Goal: Information Seeking & Learning: Learn about a topic

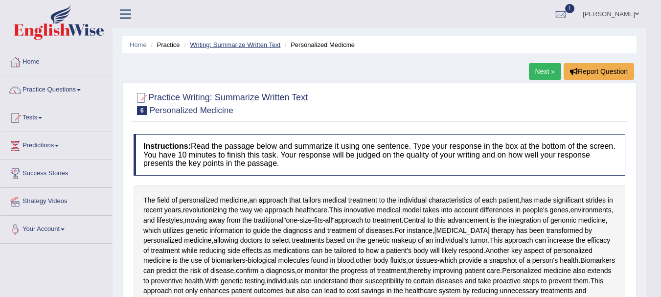
click at [253, 46] on link "Writing: Summarize Written Text" at bounding box center [235, 44] width 90 height 7
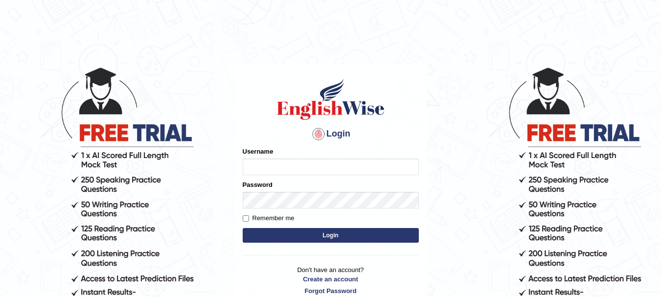
scroll to position [11, 0]
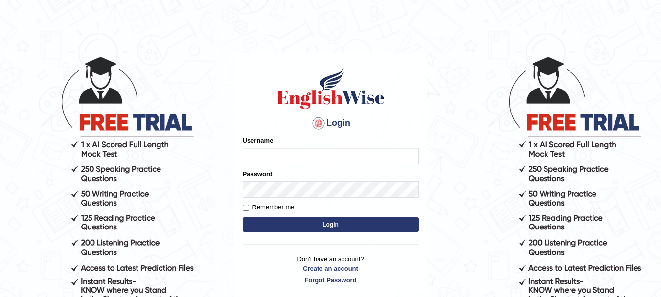
type input "kjraya"
click at [278, 225] on button "Login" at bounding box center [331, 224] width 176 height 15
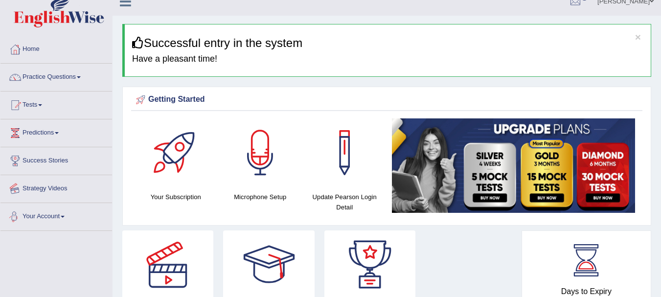
scroll to position [12, 0]
click at [38, 103] on link "Tests" at bounding box center [56, 104] width 112 height 24
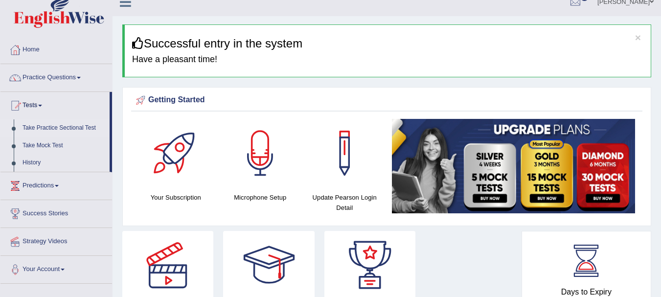
click at [50, 128] on link "Take Practice Sectional Test" at bounding box center [63, 128] width 91 height 18
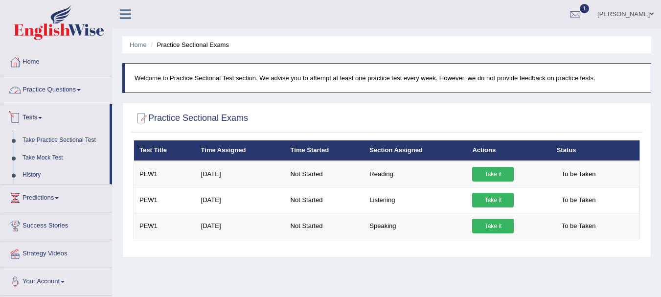
click at [44, 88] on link "Practice Questions" at bounding box center [56, 88] width 112 height 24
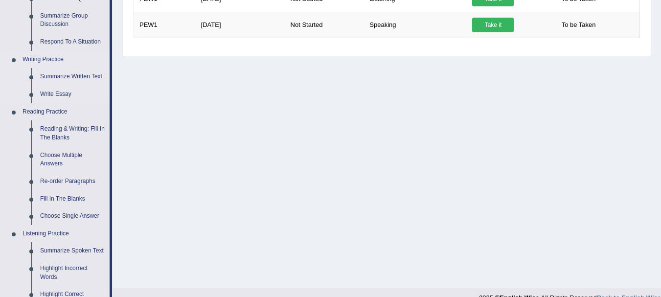
scroll to position [208, 0]
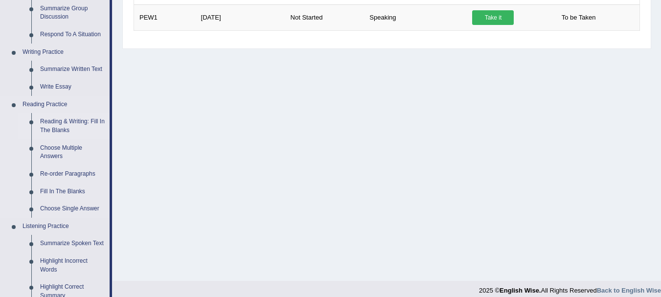
click at [62, 125] on link "Reading & Writing: Fill In The Blanks" at bounding box center [73, 126] width 74 height 26
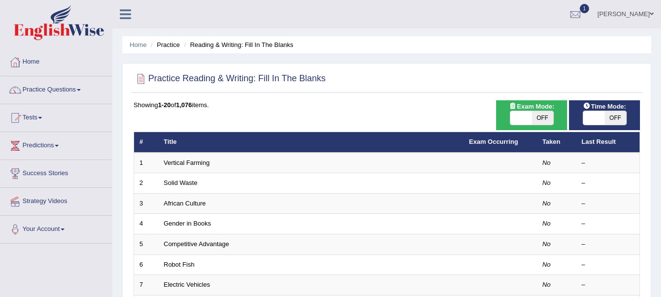
click at [184, 164] on link "Vertical Farming" at bounding box center [187, 162] width 46 height 7
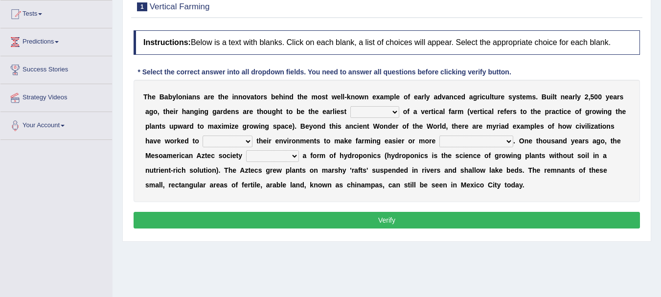
scroll to position [101, 0]
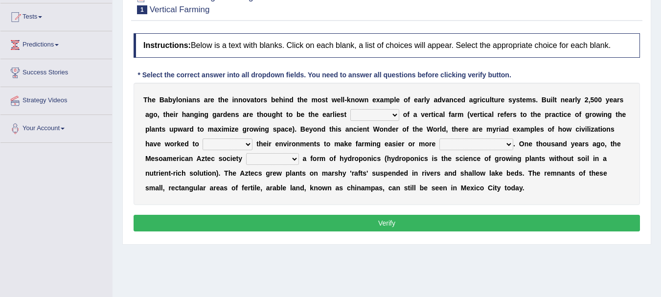
click at [370, 118] on select "prototype failure discredit protocol" at bounding box center [374, 115] width 49 height 12
select select "prototype"
click at [350, 109] on select "prototype failure discredit protocol" at bounding box center [374, 115] width 49 height 12
click at [216, 154] on div "T h e B a b y l o n i a n s a r e t h e i n n o v a t o r s b e h i n d t h e m…" at bounding box center [387, 144] width 506 height 122
click at [229, 144] on select "manipulate escape respect disarrange" at bounding box center [227, 144] width 50 height 12
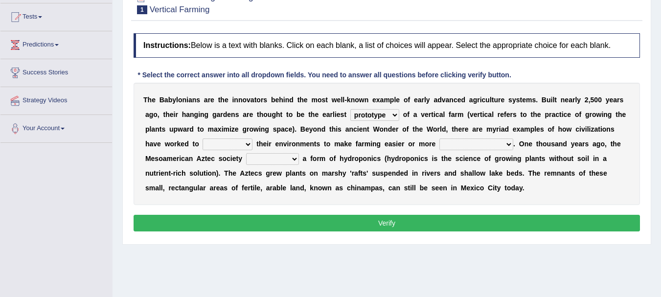
select select "manipulate"
click at [202, 138] on select "manipulate escape respect disarrange" at bounding box center [227, 144] width 50 height 12
click at [461, 146] on select "productive constructive connective counterproductive" at bounding box center [476, 144] width 74 height 12
select select "productive"
click at [439, 138] on select "productive constructive connective counterproductive" at bounding box center [476, 144] width 74 height 12
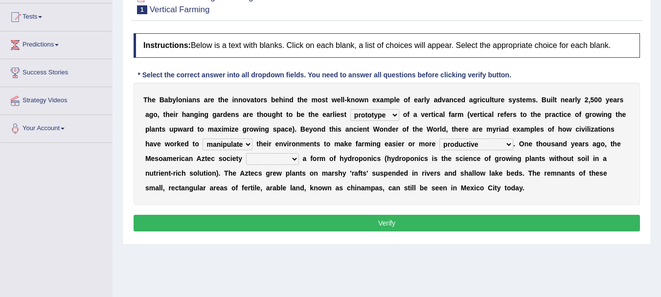
click at [288, 161] on select "domineered volunteered pioneered engineered" at bounding box center [272, 159] width 53 height 12
select select "engineered"
click at [246, 153] on select "domineered volunteered pioneered engineered" at bounding box center [272, 159] width 53 height 12
click at [349, 219] on button "Verify" at bounding box center [387, 223] width 506 height 17
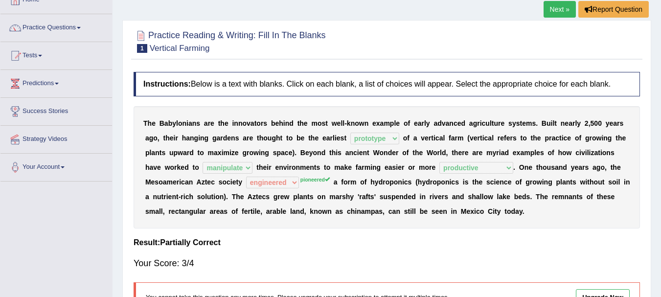
scroll to position [11, 0]
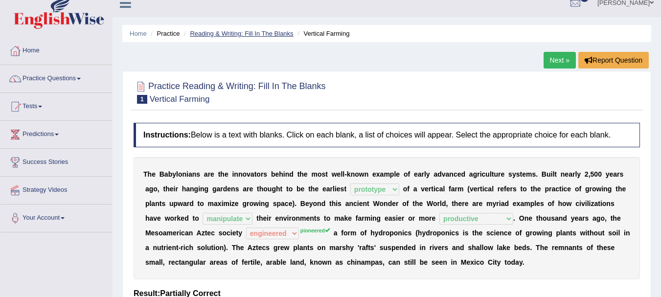
click at [269, 35] on link "Reading & Writing: Fill In The Blanks" at bounding box center [241, 33] width 103 height 7
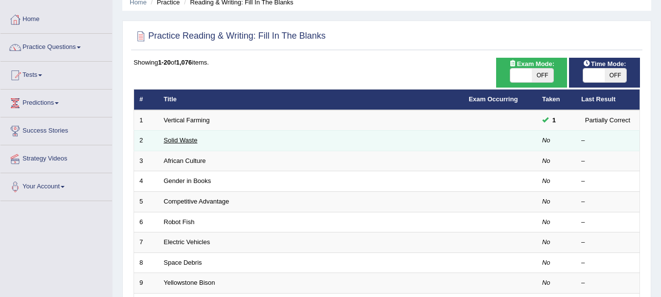
click at [188, 143] on link "Solid Waste" at bounding box center [181, 139] width 34 height 7
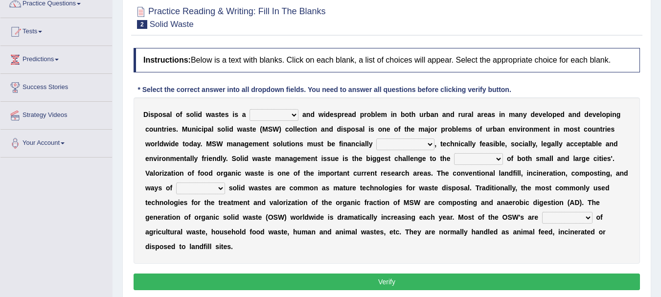
scroll to position [87, 0]
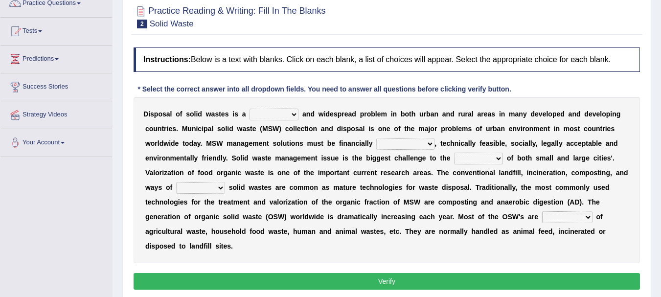
click at [266, 118] on select "slanting stinging stalling shafting" at bounding box center [273, 115] width 49 height 12
select select "stalling"
click at [249, 109] on select "slanting stinging stalling shafting" at bounding box center [273, 115] width 49 height 12
click at [394, 148] on select "unattainable sustainable objectionable treasonable" at bounding box center [405, 144] width 58 height 12
select select "sustainable"
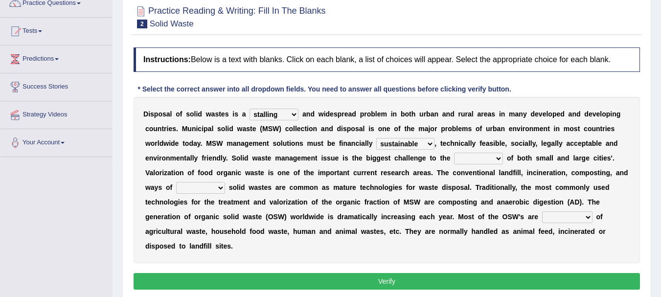
click at [376, 138] on select "unattainable sustainable objectionable treasonable" at bounding box center [405, 144] width 58 height 12
click at [468, 158] on select "plants culture authorities history" at bounding box center [478, 159] width 49 height 12
select select "culture"
click at [454, 153] on select "plants culture authorities history" at bounding box center [478, 159] width 49 height 12
click at [222, 191] on select "reserving preserving deserving handling" at bounding box center [200, 188] width 49 height 12
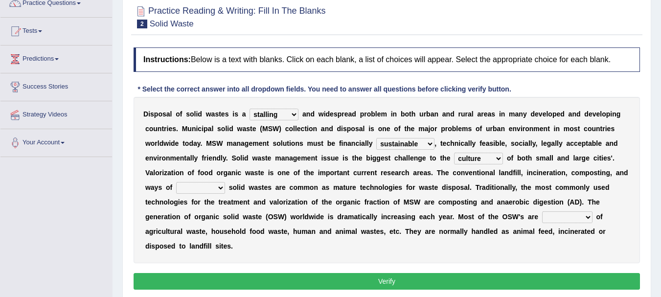
select select "handling"
click at [176, 182] on select "reserving preserving deserving handling" at bounding box center [200, 188] width 49 height 12
click at [558, 217] on select "composed disposed composing disposing" at bounding box center [567, 217] width 50 height 12
select select "composed"
click at [542, 211] on select "composed disposed composing disposing" at bounding box center [567, 217] width 50 height 12
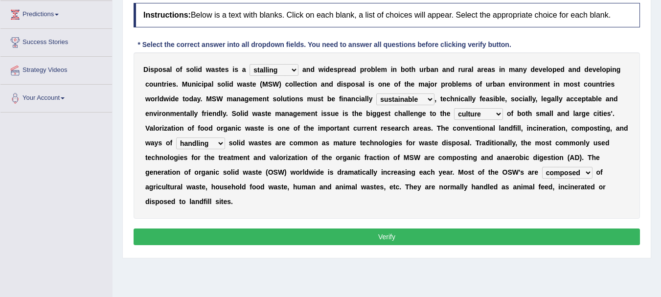
scroll to position [133, 0]
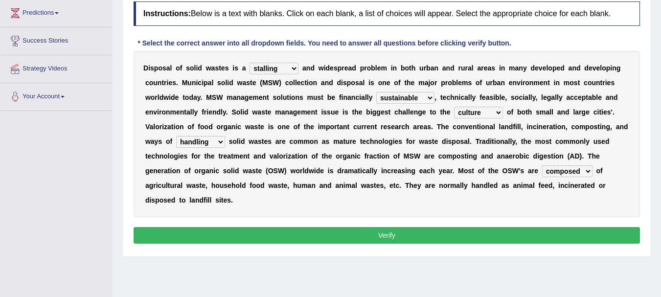
click at [442, 234] on button "Verify" at bounding box center [387, 235] width 506 height 17
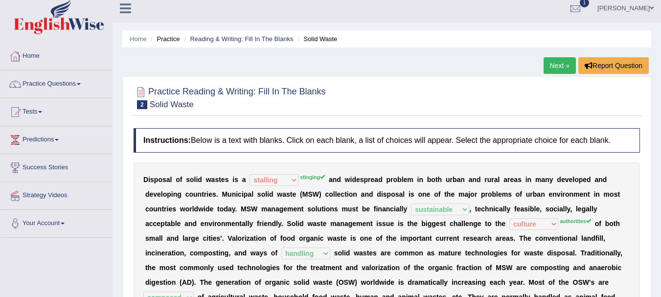
scroll to position [0, 0]
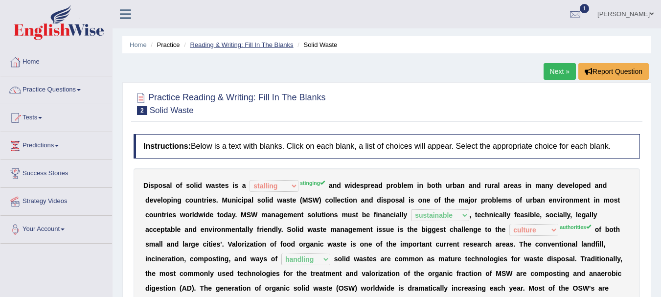
click at [233, 47] on link "Reading & Writing: Fill In The Blanks" at bounding box center [241, 44] width 103 height 7
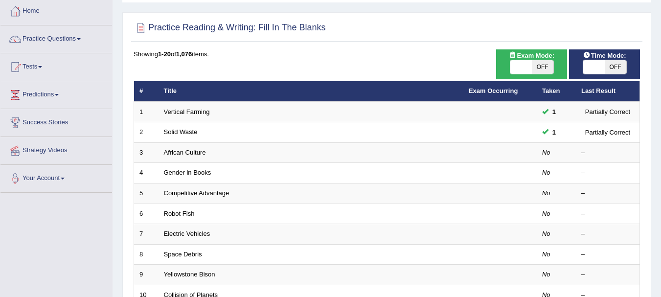
scroll to position [52, 0]
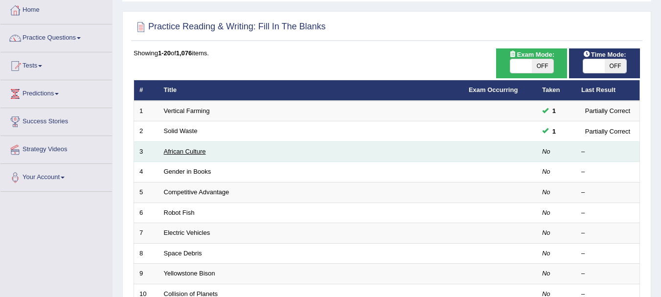
click at [193, 152] on link "African Culture" at bounding box center [185, 151] width 42 height 7
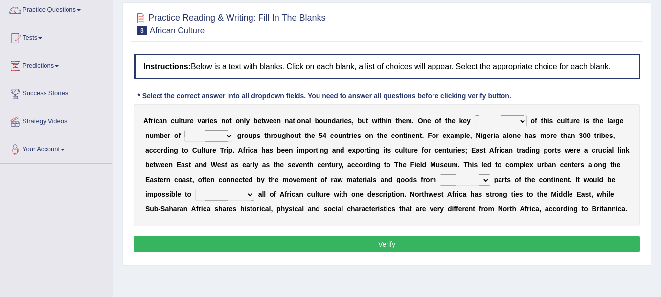
click at [487, 122] on select "conjectures features issues doubts" at bounding box center [500, 121] width 52 height 12
select select "features"
click at [474, 115] on select "conjectures features issues doubts" at bounding box center [500, 121] width 52 height 12
click at [223, 139] on select "ethic ethnic eugenic epic" at bounding box center [208, 136] width 49 height 12
select select "epic"
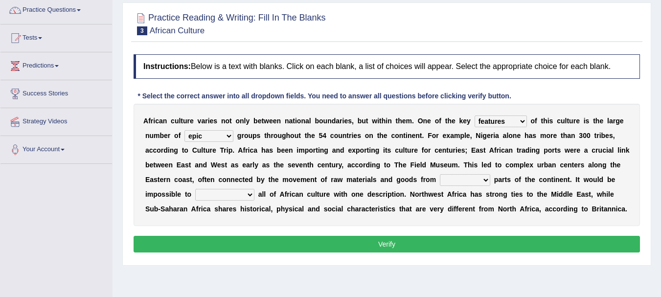
click at [184, 130] on select "ethic ethnic eugenic epic" at bounding box center [208, 136] width 49 height 12
click at [452, 181] on select "forelocked interlocked unlocked landlocked" at bounding box center [465, 180] width 50 height 12
select select "interlocked"
click at [440, 174] on select "forelocked interlocked unlocked landlocked" at bounding box center [465, 180] width 50 height 12
click at [241, 195] on select "characterize conceptualize symbolize synthesize" at bounding box center [224, 195] width 59 height 12
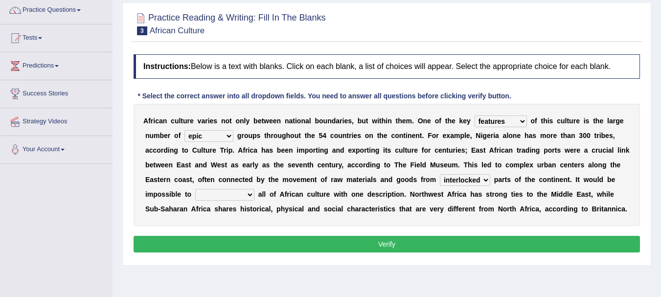
select select "conceptualize"
click at [195, 189] on select "characterize conceptualize symbolize synthesize" at bounding box center [224, 195] width 59 height 12
click at [249, 241] on button "Verify" at bounding box center [387, 244] width 506 height 17
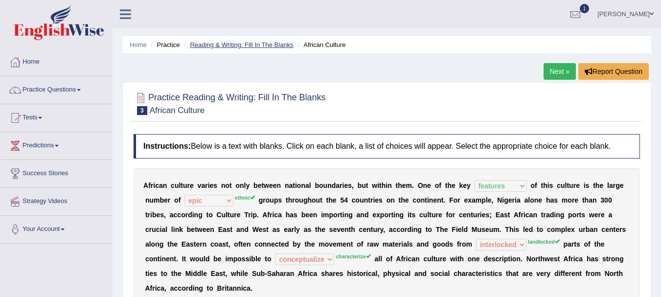
click at [273, 45] on link "Reading & Writing: Fill In The Blanks" at bounding box center [241, 44] width 103 height 7
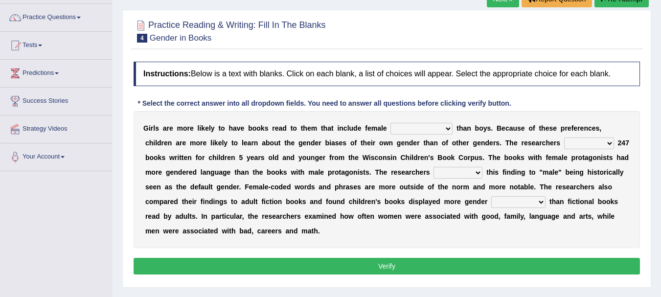
scroll to position [73, 0]
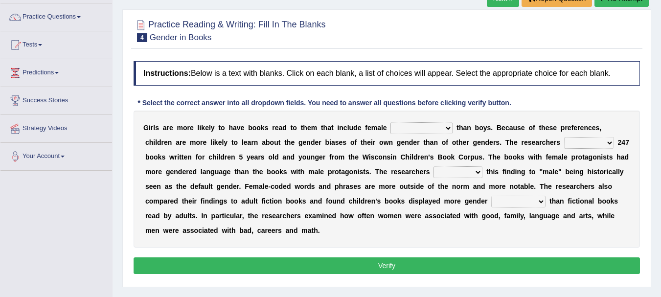
click at [417, 129] on select "protagonists cosmogonists agonists expressionists" at bounding box center [421, 128] width 62 height 12
click at [515, 150] on div "G i r l s a r e m o r e l i k e l y t o h a v e b o o k s r e a d t o t h e m t…" at bounding box center [387, 179] width 506 height 137
click at [574, 142] on select "hydrolyzed paralyzed catalyzed analyzed" at bounding box center [589, 143] width 50 height 12
select select "analyzed"
click at [564, 137] on select "hydrolyzed paralyzed catalyzed analyzed" at bounding box center [589, 143] width 50 height 12
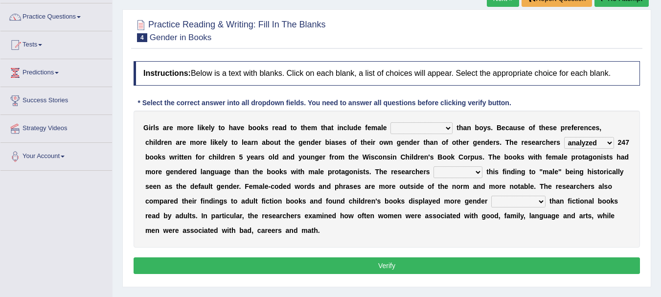
click at [582, 144] on select "hydrolyzed paralyzed catalyzed analyzed" at bounding box center [589, 143] width 50 height 12
click at [564, 137] on select "hydrolyzed paralyzed catalyzed analyzed" at bounding box center [589, 143] width 50 height 12
click at [436, 134] on select "protagonists cosmogonists agonists expressionists" at bounding box center [421, 128] width 62 height 12
select select "protagonists"
click at [390, 122] on select "protagonists cosmogonists agonists expressionists" at bounding box center [421, 128] width 62 height 12
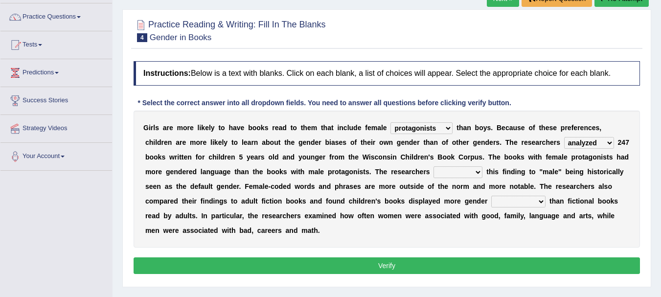
click at [445, 174] on select "contribute tribute distribute attribute" at bounding box center [457, 172] width 49 height 12
select select "attribute"
click at [433, 166] on select "contribute tribute distribute attribute" at bounding box center [457, 172] width 49 height 12
click at [453, 172] on select "contribute tribute distribute attribute" at bounding box center [457, 172] width 49 height 12
click at [433, 166] on select "contribute tribute distribute attribute" at bounding box center [457, 172] width 49 height 12
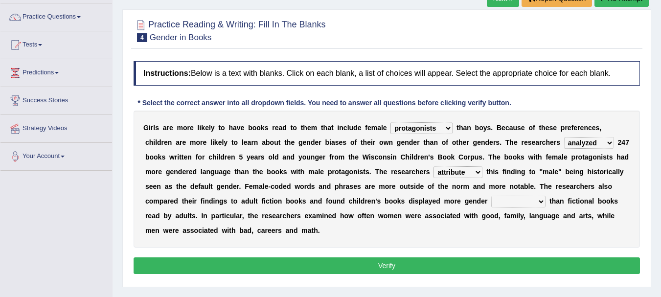
click at [579, 143] on select "hydrolyzed paralyzed catalyzed analyzed" at bounding box center [589, 143] width 50 height 12
click at [506, 204] on select "stereotypes teletypes prototypes electrotypes" at bounding box center [518, 202] width 54 height 12
click at [389, 221] on div "G i r l s a r e m o r e l i k e l y t o h a v e b o o k s r e a d t o t h e m t…" at bounding box center [387, 179] width 506 height 137
click at [509, 201] on select "stereotypes teletypes prototypes electrotypes" at bounding box center [518, 202] width 54 height 12
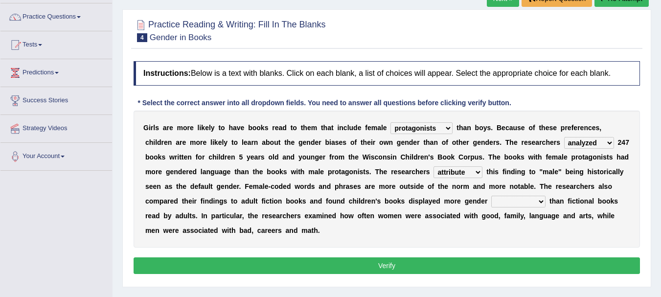
select select "prototypes"
click at [491, 196] on select "stereotypes teletypes prototypes electrotypes" at bounding box center [518, 202] width 54 height 12
click at [428, 270] on button "Verify" at bounding box center [387, 265] width 506 height 17
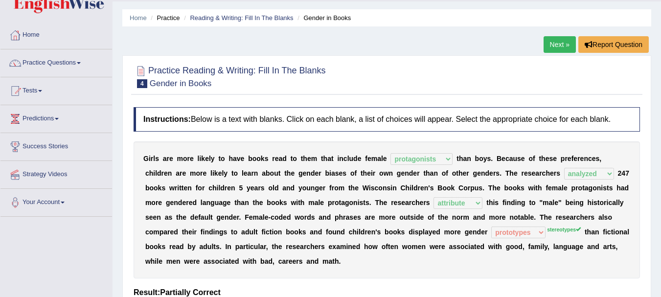
scroll to position [0, 0]
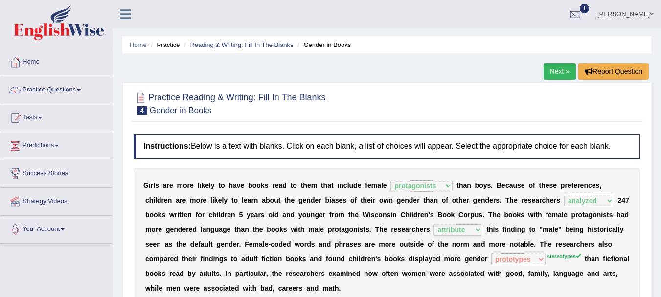
click at [251, 50] on ul "Home Practice Reading & Writing: Fill In The Blanks Gender in Books" at bounding box center [386, 44] width 529 height 17
click at [247, 48] on li "Reading & Writing: Fill In The Blanks" at bounding box center [237, 44] width 112 height 9
click at [242, 47] on link "Reading & Writing: Fill In The Blanks" at bounding box center [241, 44] width 103 height 7
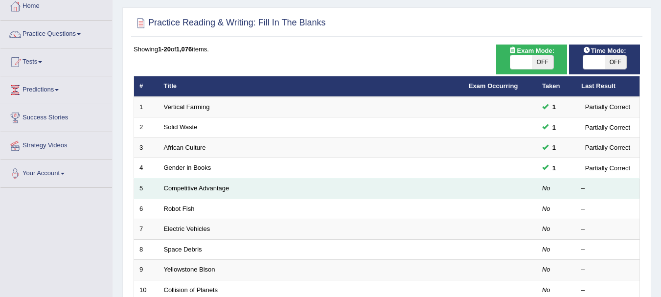
click at [213, 193] on td "Competitive Advantage" at bounding box center [310, 189] width 305 height 21
click at [212, 186] on link "Competitive Advantage" at bounding box center [197, 187] width 66 height 7
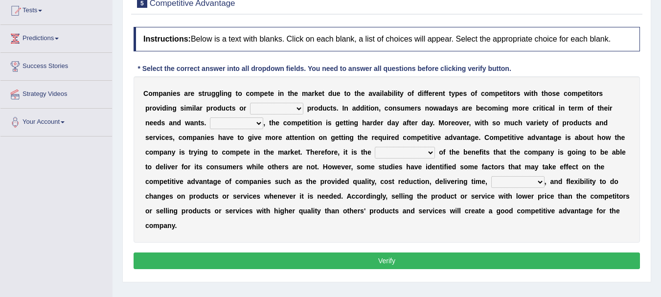
scroll to position [108, 0]
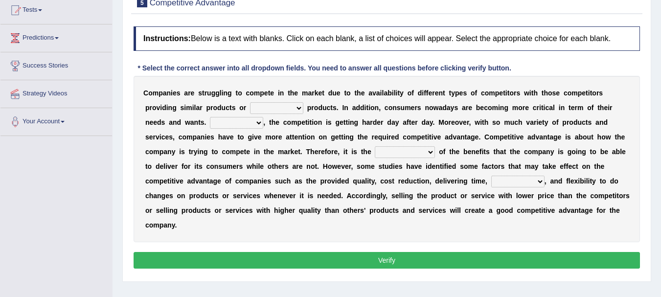
click at [293, 110] on select "constitution restitution substitution institution" at bounding box center [276, 108] width 53 height 12
select select "substitution"
click at [250, 102] on select "constitution restitution substitution institution" at bounding box center [276, 108] width 53 height 12
click at [237, 127] on select "However Instead Additionally Therefore" at bounding box center [236, 123] width 53 height 12
select select "Therefore"
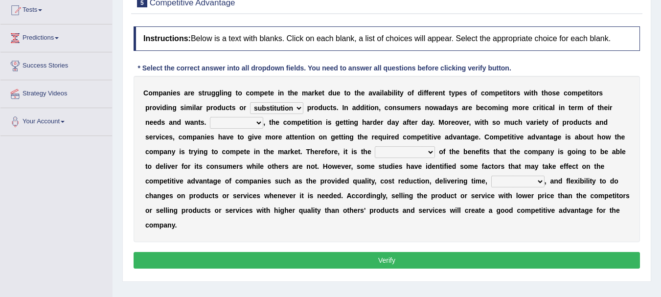
click at [210, 117] on select "However Instead Additionally Therefore" at bounding box center [236, 123] width 53 height 12
click at [400, 152] on select "dissemination ordination determination incarnation" at bounding box center [405, 152] width 60 height 12
select select "determination"
click at [375, 146] on select "dissemination ordination determination incarnation" at bounding box center [405, 152] width 60 height 12
click at [509, 181] on select "captivation aggregation deprivation innovation" at bounding box center [517, 182] width 53 height 12
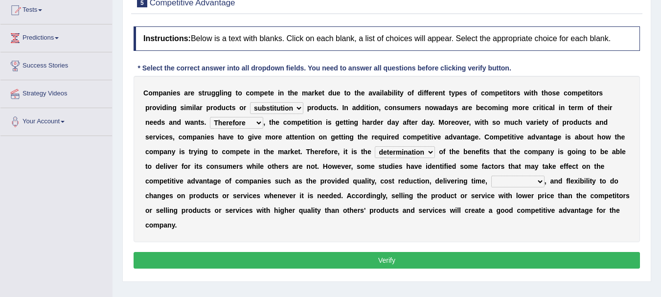
select select "innovation"
click at [491, 176] on select "captivation aggregation deprivation innovation" at bounding box center [517, 182] width 53 height 12
click at [336, 259] on button "Verify" at bounding box center [387, 260] width 506 height 17
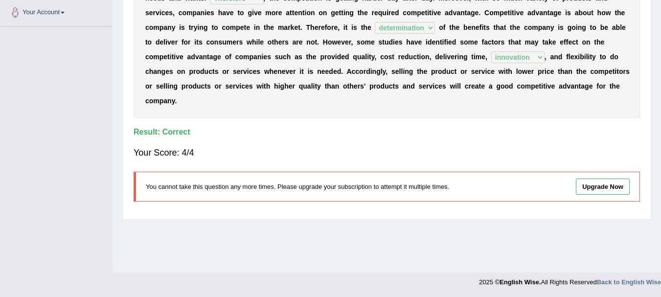
scroll to position [0, 0]
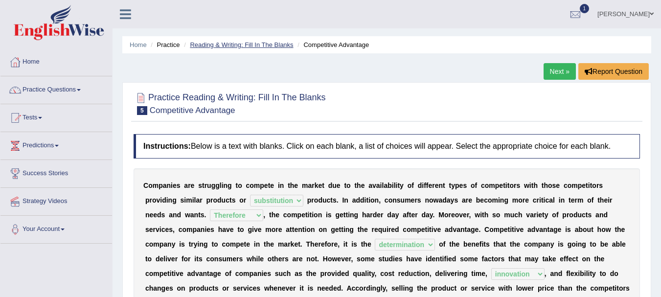
click at [267, 48] on link "Reading & Writing: Fill In The Blanks" at bounding box center [241, 44] width 103 height 7
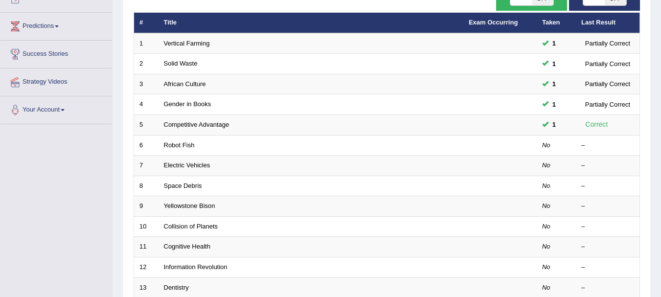
scroll to position [120, 0]
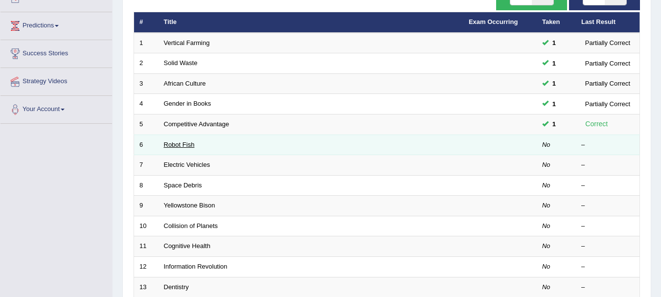
click at [179, 145] on link "Robot Fish" at bounding box center [179, 144] width 31 height 7
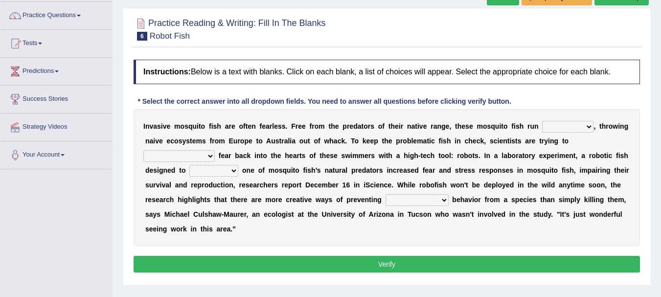
scroll to position [75, 0]
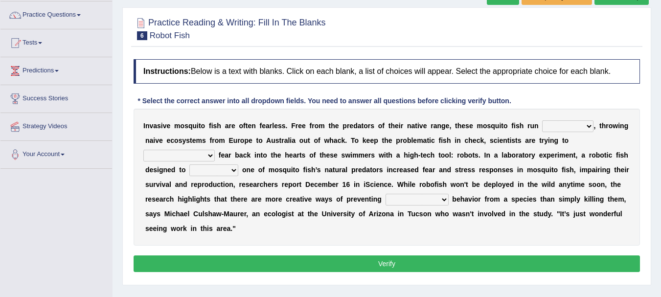
click at [562, 129] on select "occupant flippant rampant concordant" at bounding box center [567, 126] width 51 height 12
select select "rampant"
click at [542, 120] on select "occupant flippant rampant concordant" at bounding box center [567, 126] width 51 height 12
click at [215, 150] on select "accept spike strike drake" at bounding box center [178, 156] width 71 height 12
click at [581, 173] on b "m" at bounding box center [584, 170] width 6 height 8
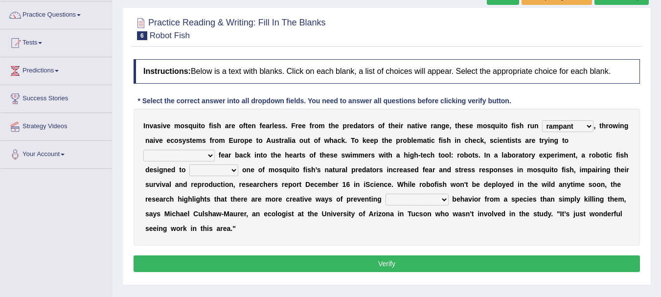
click at [215, 150] on select "accept spike strike drake" at bounding box center [178, 156] width 71 height 12
select select "strike"
click at [215, 150] on select "accept spike strike drake" at bounding box center [178, 156] width 71 height 12
click at [189, 169] on select "bequest mimic battle conquest" at bounding box center [213, 170] width 49 height 12
select select "mimic"
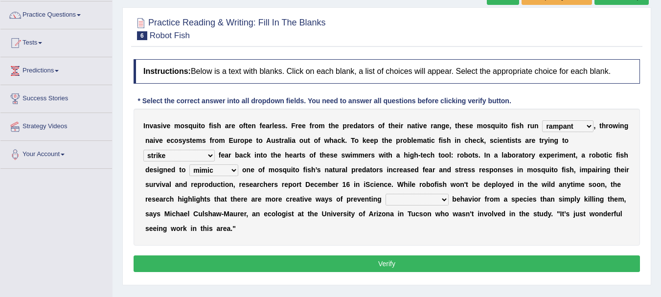
click at [189, 164] on select "bequest mimic battle conquest" at bounding box center [213, 170] width 49 height 12
click at [391, 199] on select "unprivileged unprecedented uncharted unwanted" at bounding box center [416, 200] width 63 height 12
select select "unprecedented"
click at [385, 194] on select "unprivileged unprecedented uncharted unwanted" at bounding box center [416, 200] width 63 height 12
click at [295, 263] on button "Verify" at bounding box center [387, 263] width 506 height 17
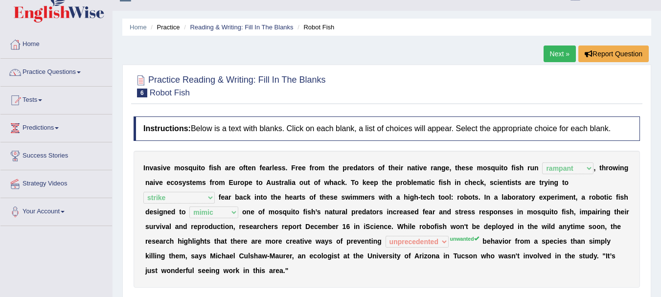
scroll to position [0, 0]
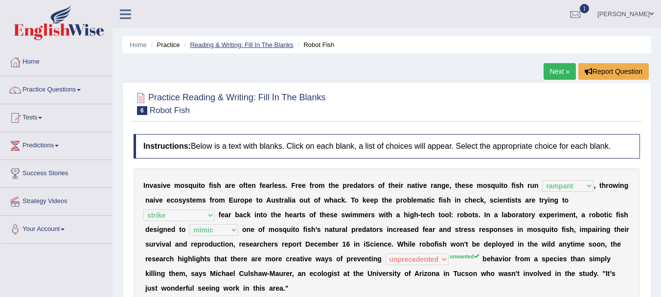
click at [269, 45] on link "Reading & Writing: Fill In The Blanks" at bounding box center [241, 44] width 103 height 7
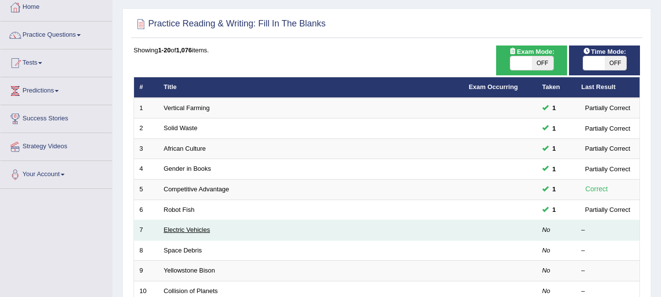
click at [184, 232] on link "Electric Vehicles" at bounding box center [187, 229] width 46 height 7
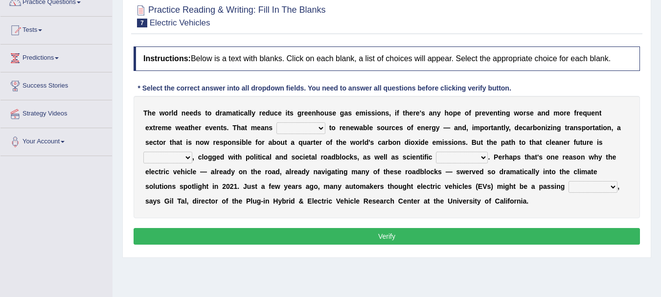
click at [302, 133] on select "grafting drafting crafting shifting" at bounding box center [300, 128] width 49 height 12
select select "shifting"
click at [276, 122] on select "grafting drafting crafting shifting" at bounding box center [300, 128] width 49 height 12
click at [173, 159] on select "daunting daunted daunt dauntless" at bounding box center [167, 158] width 49 height 12
select select "daunting"
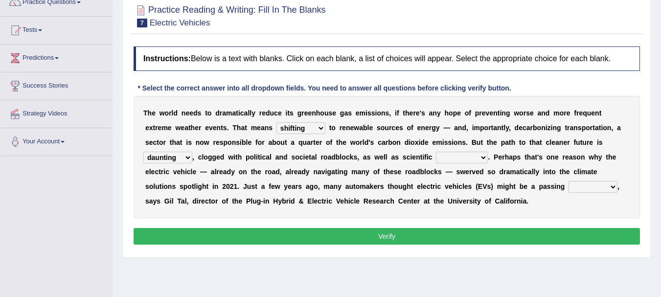
click at [143, 152] on select "daunting daunted daunt dauntless" at bounding box center [167, 158] width 49 height 12
click at [452, 159] on select "spectacles obstacles tentacles receptacles" at bounding box center [462, 158] width 52 height 12
select select "obstacles"
click at [436, 152] on select "spectacles obstacles tentacles receptacles" at bounding box center [462, 158] width 52 height 12
click at [593, 189] on select "fad gad tad lad" at bounding box center [592, 187] width 49 height 12
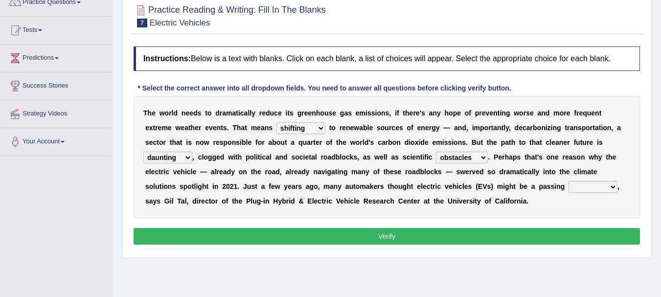
select select "tad"
click at [568, 181] on select "fad gad tad lad" at bounding box center [592, 187] width 49 height 12
click at [508, 220] on div "Instructions: Below is a text with blanks. Click on each blank, a list of choic…" at bounding box center [386, 147] width 511 height 211
click at [480, 236] on button "Verify" at bounding box center [387, 236] width 506 height 17
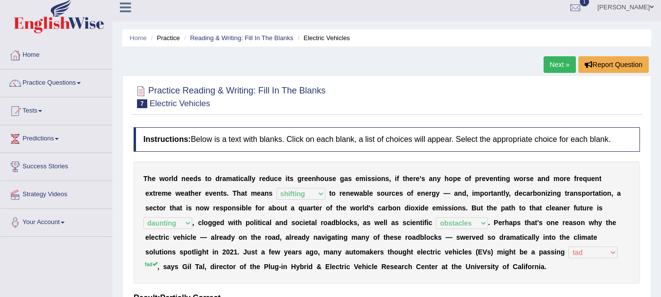
scroll to position [3, 0]
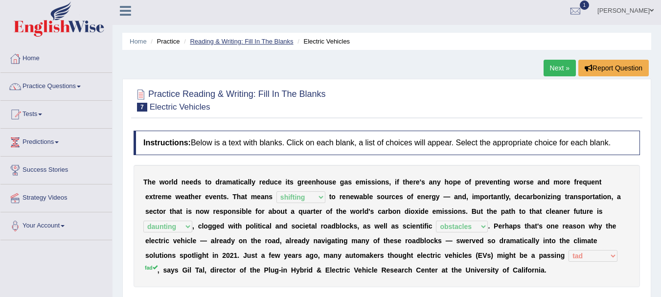
click at [272, 40] on link "Reading & Writing: Fill In The Blanks" at bounding box center [241, 41] width 103 height 7
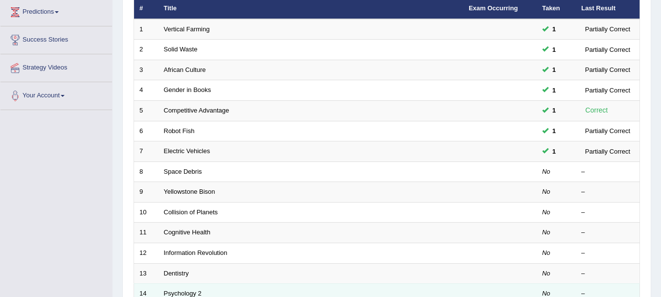
scroll to position [133, 0]
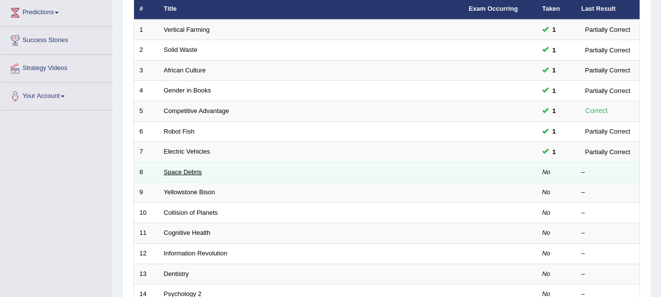
click at [188, 170] on link "Space Debris" at bounding box center [183, 171] width 38 height 7
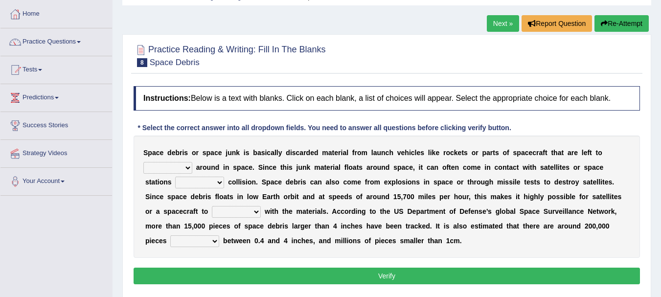
scroll to position [49, 0]
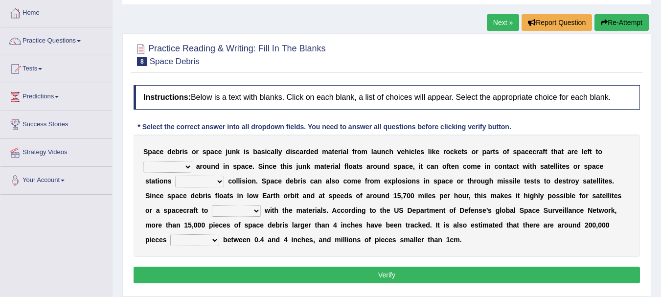
click at [186, 166] on select "twist center roam loll" at bounding box center [167, 167] width 49 height 12
select select "roam"
click at [143, 161] on select "twist center roam loll" at bounding box center [167, 167] width 49 height 12
click at [215, 182] on select "risks risk risked risking" at bounding box center [199, 182] width 49 height 12
select select "risk"
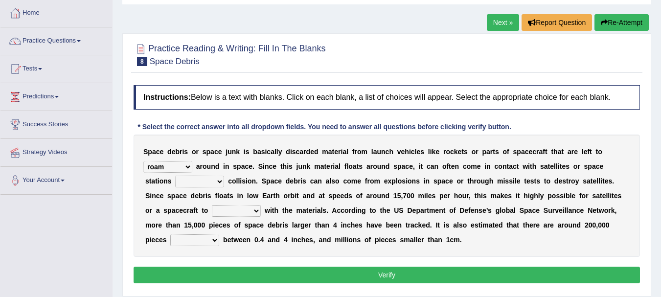
click at [175, 176] on select "risks risk risked risking" at bounding box center [199, 182] width 49 height 12
click at [229, 212] on select "collect collate collide collocate" at bounding box center [236, 211] width 49 height 12
select select "collide"
click at [212, 205] on select "collect collate collide collocate" at bounding box center [236, 211] width 49 height 12
click at [213, 241] on select "sized sizing size sizes" at bounding box center [194, 240] width 49 height 12
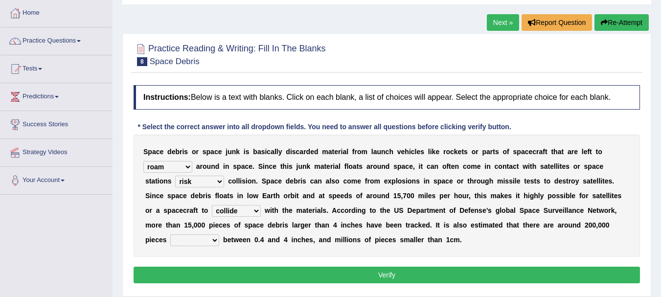
select select "sizing"
click at [170, 234] on select "sized sizing size sizes" at bounding box center [194, 240] width 49 height 12
click at [212, 181] on select "risks risk risked risking" at bounding box center [199, 182] width 49 height 12
select select "risking"
click at [175, 176] on select "risks risk risked risking" at bounding box center [199, 182] width 49 height 12
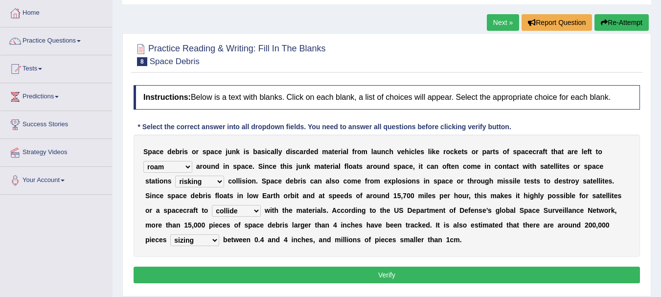
click at [330, 267] on button "Verify" at bounding box center [387, 275] width 506 height 17
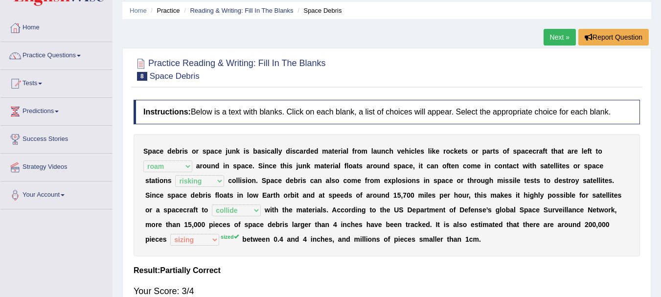
scroll to position [29, 0]
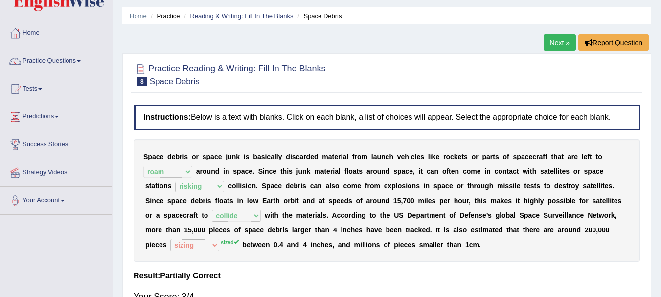
click at [255, 18] on li "Reading & Writing: Fill In The Blanks" at bounding box center [237, 15] width 112 height 9
click at [255, 18] on link "Reading & Writing: Fill In The Blanks" at bounding box center [241, 15] width 103 height 7
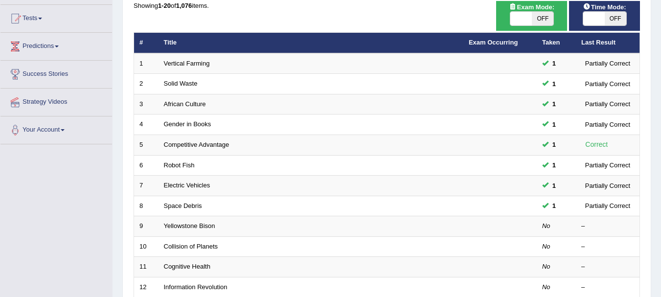
scroll to position [127, 0]
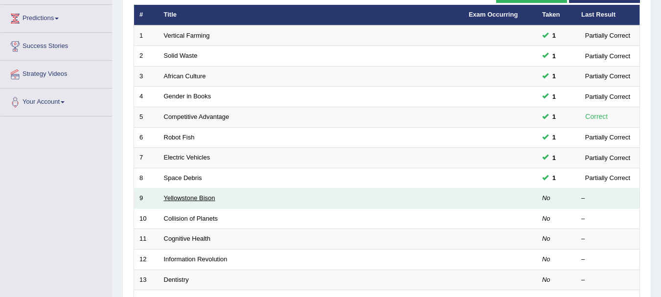
click at [186, 200] on link "Yellowstone Bison" at bounding box center [189, 197] width 51 height 7
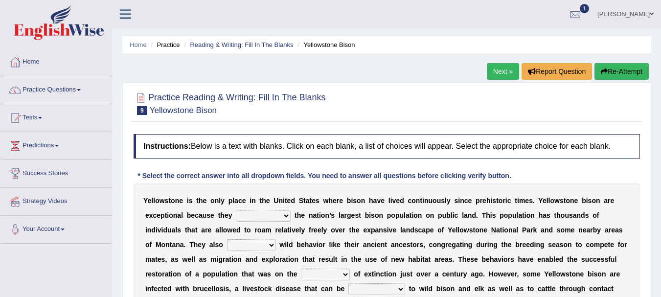
click at [262, 215] on select "congregate comprise consist compromise" at bounding box center [263, 216] width 55 height 12
select select "compromise"
click at [236, 210] on select "congregate comprise consist compromise" at bounding box center [263, 216] width 55 height 12
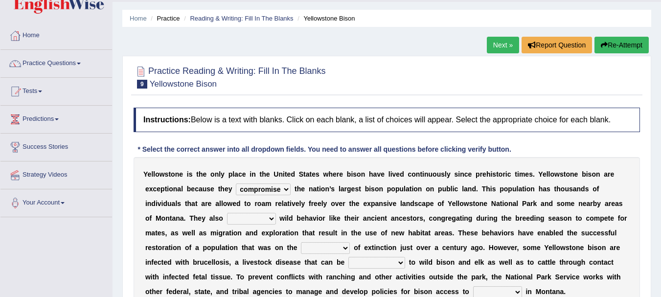
scroll to position [27, 0]
click at [271, 216] on select "exhibit disregard resist encourage" at bounding box center [251, 218] width 49 height 12
select select "exhibit"
click at [227, 212] on select "exhibit disregard resist encourage" at bounding box center [251, 218] width 49 height 12
click at [263, 188] on select "congregate comprise consist compromise" at bounding box center [263, 189] width 55 height 12
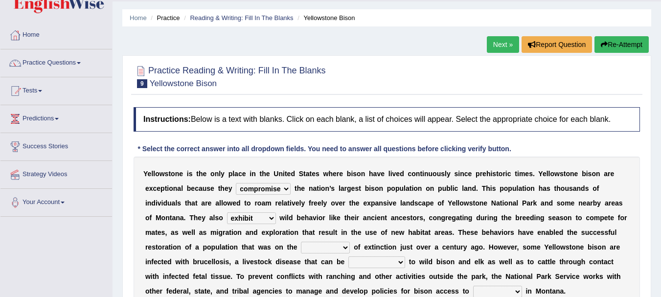
select select "congregate"
click at [236, 183] on select "congregate comprise consist compromise" at bounding box center [263, 189] width 55 height 12
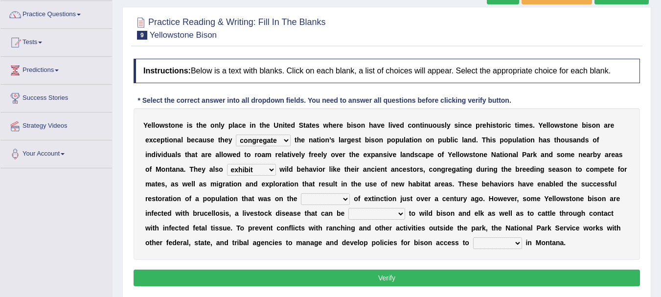
scroll to position [76, 0]
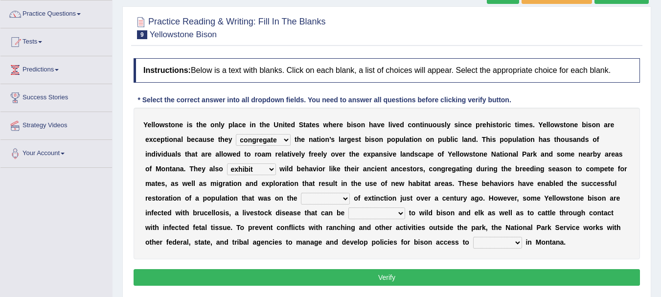
click at [336, 196] on select "brine brink danger brindle" at bounding box center [325, 199] width 49 height 12
select select "danger"
click at [301, 193] on select "brine brink danger brindle" at bounding box center [325, 199] width 49 height 12
click at [367, 209] on select "transplanted transported transgressed transmitted" at bounding box center [376, 213] width 57 height 12
select select "transmitted"
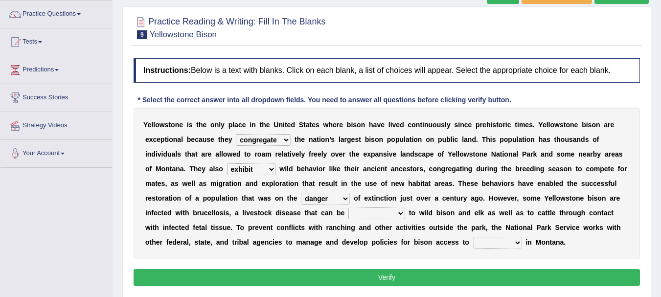
click at [348, 207] on select "transplanted transported transgressed transmitted" at bounding box center [376, 213] width 57 height 12
click at [489, 244] on select "habitat habitat habitant food" at bounding box center [497, 243] width 49 height 12
select select "habitat"
click at [473, 237] on select "habitat habitat habitant food" at bounding box center [497, 243] width 49 height 12
click at [490, 194] on b "H" at bounding box center [491, 198] width 5 height 8
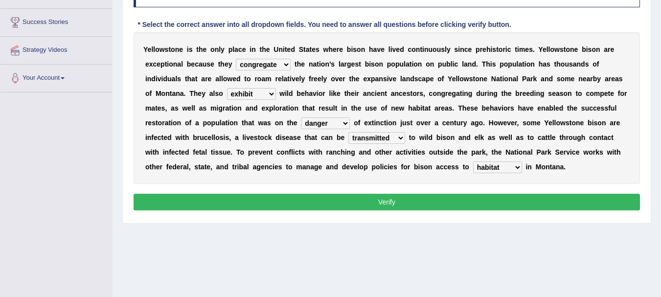
scroll to position [152, 0]
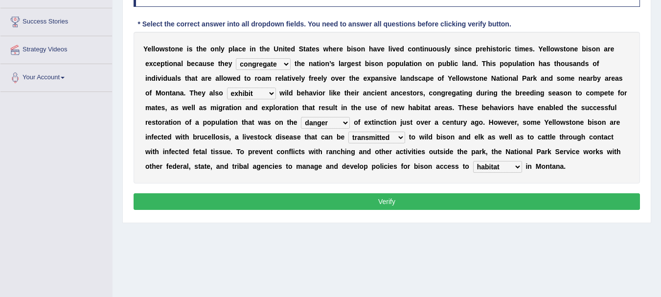
drag, startPoint x: 474, startPoint y: 212, endPoint x: 464, endPoint y: 205, distance: 11.9
click at [464, 205] on div "Instructions: Below is a text with blanks. Click on each blank, a list of choic…" at bounding box center [386, 98] width 511 height 240
click at [464, 205] on button "Verify" at bounding box center [387, 201] width 506 height 17
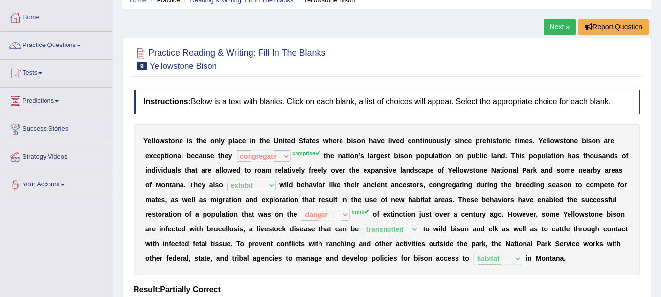
scroll to position [0, 0]
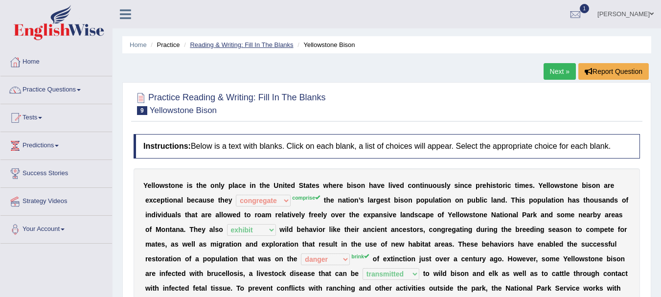
click at [237, 47] on link "Reading & Writing: Fill In The Blanks" at bounding box center [241, 44] width 103 height 7
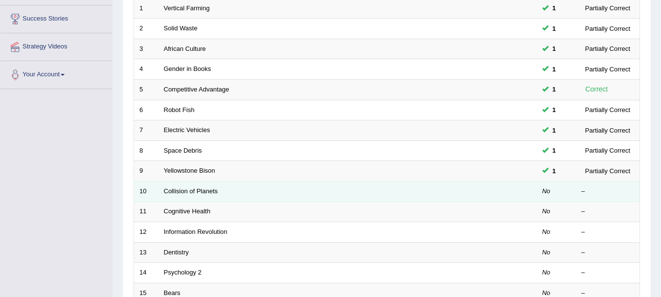
scroll to position [155, 0]
click at [190, 187] on td "Collision of Planets" at bounding box center [310, 191] width 305 height 21
click at [190, 187] on link "Collision of Planets" at bounding box center [191, 190] width 54 height 7
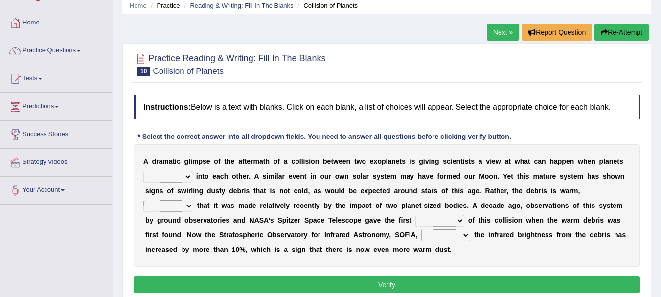
scroll to position [40, 0]
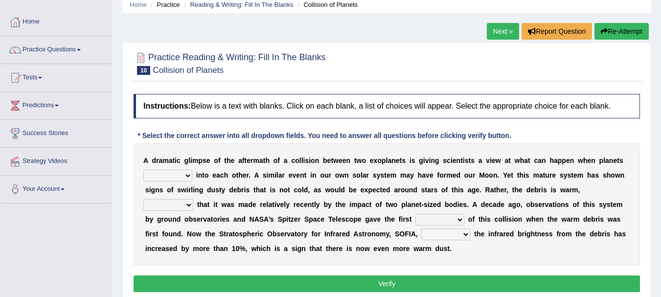
click at [186, 178] on select "crash explore roam implode" at bounding box center [167, 176] width 49 height 12
select select "crash"
click at [143, 170] on select "crash explore roam implode" at bounding box center [167, 176] width 49 height 12
click at [181, 206] on select "reinforcing sentencing forging conducing" at bounding box center [168, 205] width 50 height 12
select select "forging"
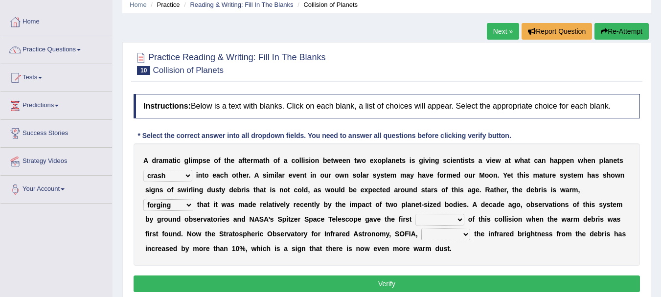
click at [143, 199] on select "reinforcing sentencing forging conducing" at bounding box center [168, 205] width 50 height 12
click at [182, 204] on select "reinforcing sentencing forging conducing" at bounding box center [168, 205] width 50 height 12
click at [433, 221] on select "pints faints hints taints" at bounding box center [439, 220] width 49 height 12
select select "hints"
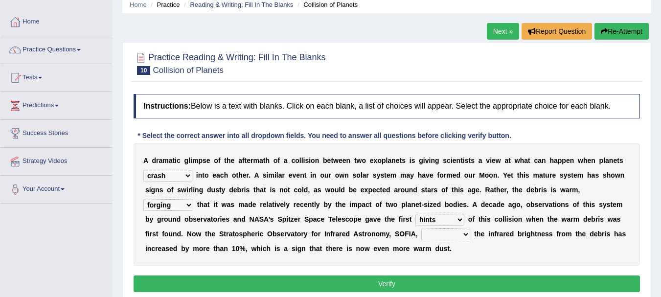
click at [415, 214] on select "pints faints hints taints" at bounding box center [439, 220] width 49 height 12
click at [454, 229] on select "concealed revealed repealed unsealed" at bounding box center [445, 234] width 49 height 12
select select "revealed"
click at [421, 228] on select "concealed revealed repealed unsealed" at bounding box center [445, 234] width 49 height 12
click at [434, 215] on div "A d r a m a t i c g l i m p s e o f t h e a f t e r m a t h o f a c o l l i s i…" at bounding box center [387, 204] width 506 height 122
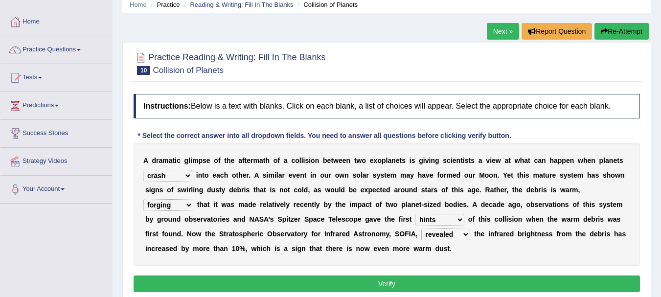
click at [434, 215] on select "pints faints hints taints" at bounding box center [439, 220] width 49 height 12
click at [178, 203] on select "reinforcing sentencing forging conducing" at bounding box center [168, 205] width 50 height 12
click at [263, 202] on b "e" at bounding box center [265, 205] width 4 height 8
click at [311, 278] on button "Verify" at bounding box center [387, 283] width 506 height 17
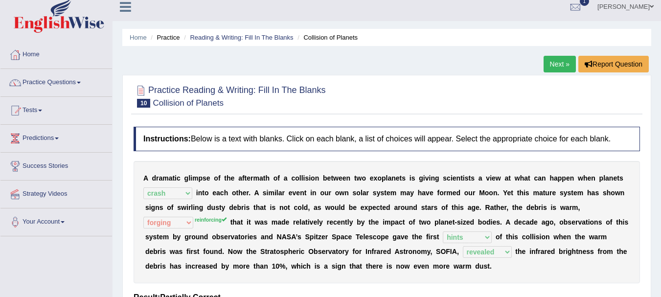
scroll to position [7, 0]
click at [243, 38] on link "Reading & Writing: Fill In The Blanks" at bounding box center [241, 37] width 103 height 7
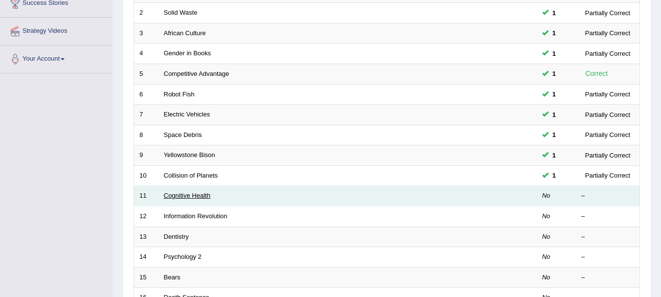
click at [197, 194] on link "Cognitive Health" at bounding box center [187, 195] width 46 height 7
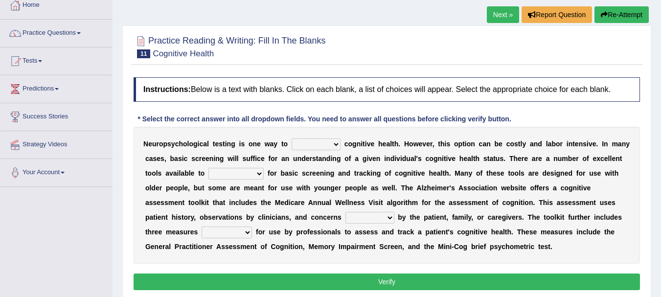
scroll to position [57, 0]
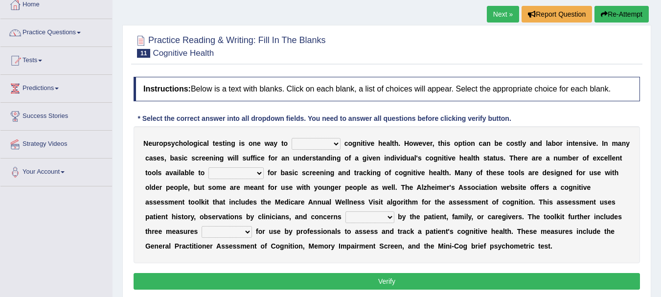
click at [332, 142] on select "obsess assess possess access" at bounding box center [315, 144] width 49 height 12
click at [291, 138] on select "obsess assess possess access" at bounding box center [315, 144] width 49 height 12
click at [308, 145] on select "obsess assess possess access" at bounding box center [315, 144] width 49 height 12
select select "assess"
click at [291, 138] on select "obsess assess possess access" at bounding box center [315, 144] width 49 height 12
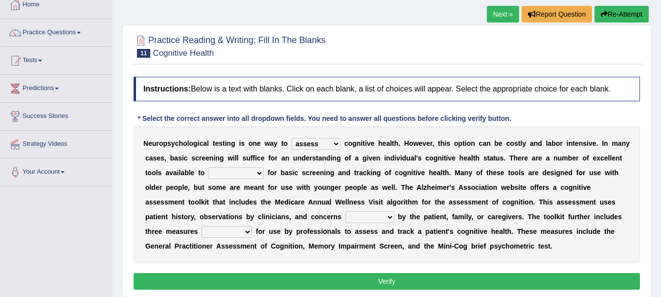
click at [238, 175] on select "stationers practitioners petitioners questioners" at bounding box center [235, 173] width 55 height 12
select select "practitioners"
click at [208, 167] on select "stationers practitioners petitioners questioners" at bounding box center [235, 173] width 55 height 12
click at [239, 173] on select "stationers practitioners petitioners questioners" at bounding box center [235, 173] width 55 height 12
click at [411, 184] on b "e" at bounding box center [411, 187] width 4 height 8
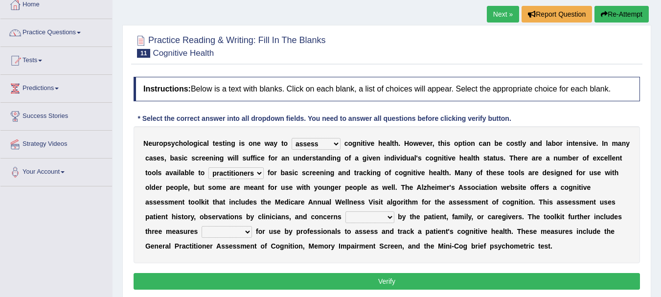
click at [381, 217] on select "raised rising arising praised" at bounding box center [369, 217] width 49 height 12
select select "raised"
click at [345, 211] on select "raised rising arising praised" at bounding box center [369, 217] width 49 height 12
click at [222, 229] on select "validated intimidated dilapidated antedated" at bounding box center [226, 232] width 50 height 12
select select "intimidated"
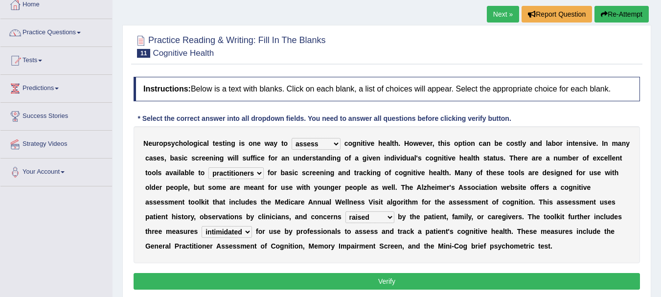
click at [201, 226] on select "validated intimidated dilapidated antedated" at bounding box center [226, 232] width 50 height 12
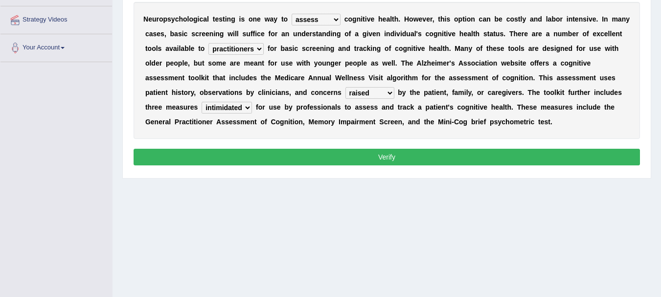
scroll to position [186, 0]
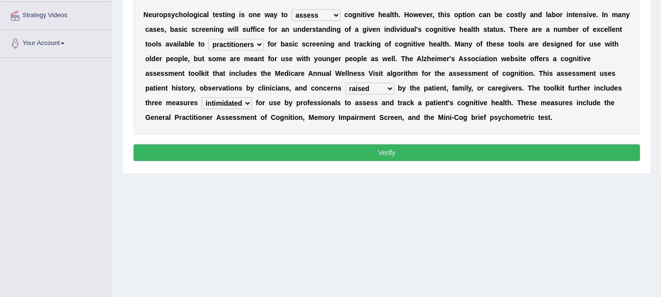
click at [280, 147] on button "Verify" at bounding box center [387, 152] width 506 height 17
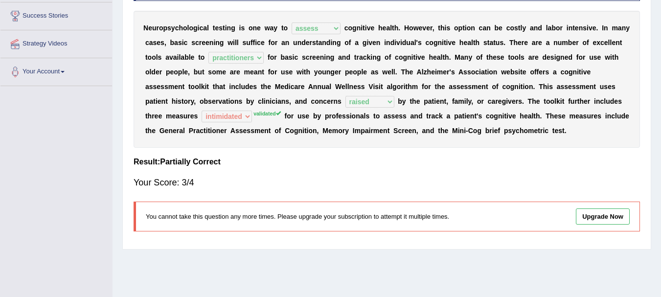
scroll to position [0, 0]
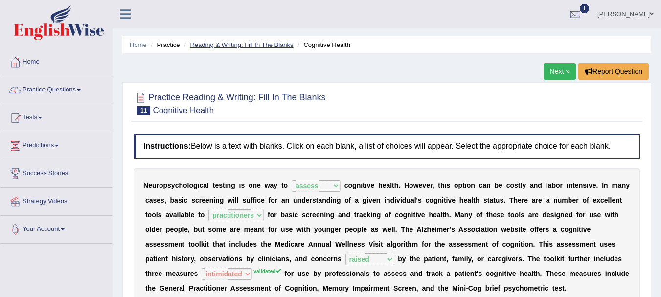
click at [257, 42] on link "Reading & Writing: Fill In The Blanks" at bounding box center [241, 44] width 103 height 7
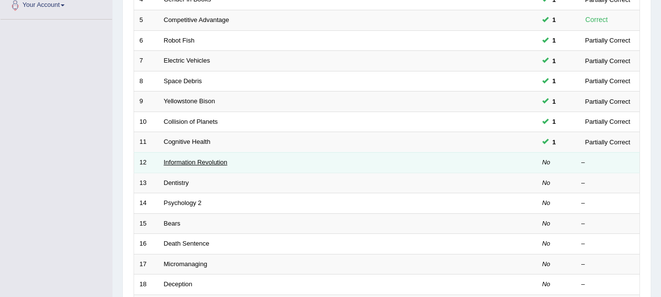
click at [191, 161] on link "Information Revolution" at bounding box center [196, 161] width 64 height 7
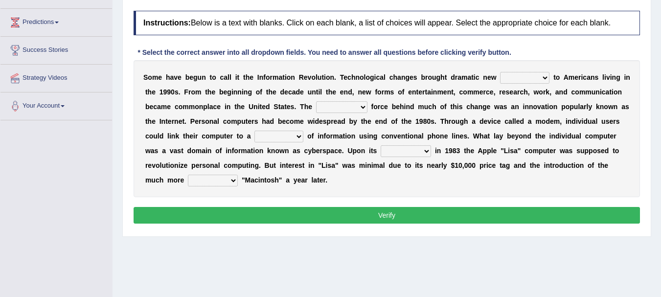
scroll to position [130, 0]
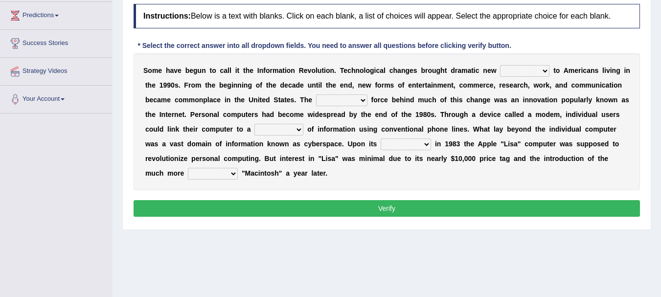
click at [515, 73] on select "challenges puzzles options confusion" at bounding box center [524, 71] width 49 height 12
click at [461, 93] on div "S o m e h a v e b e g u n t o c a l l i t t h e I n f o r m a t i o n R e v o l…" at bounding box center [387, 121] width 506 height 137
click at [356, 95] on select "unremitting uninspiring driving insinuating" at bounding box center [341, 100] width 51 height 12
click at [316, 94] on select "unremitting uninspiring driving insinuating" at bounding box center [341, 100] width 51 height 12
click at [324, 99] on select "unremitting uninspiring driving insinuating" at bounding box center [341, 100] width 51 height 12
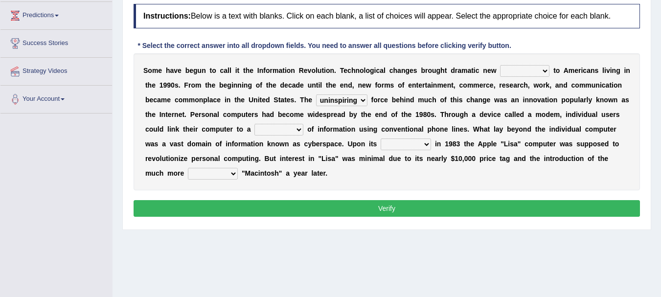
click at [324, 99] on select "unremitting uninspiring driving insinuating" at bounding box center [341, 100] width 51 height 12
select select "driving"
click at [316, 94] on select "unremitting uninspiring driving insinuating" at bounding box center [341, 100] width 51 height 12
click at [267, 132] on select "magnitude bulk wealth volume" at bounding box center [278, 130] width 49 height 12
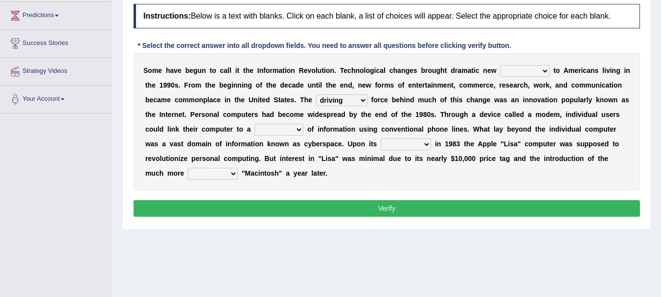
select select "bulk"
click at [254, 124] on select "magnitude bulk wealth volume" at bounding box center [278, 130] width 49 height 12
click at [400, 141] on select "relief release publication emission" at bounding box center [405, 144] width 50 height 12
select select "release"
click at [380, 138] on select "relief release publication emission" at bounding box center [405, 144] width 50 height 12
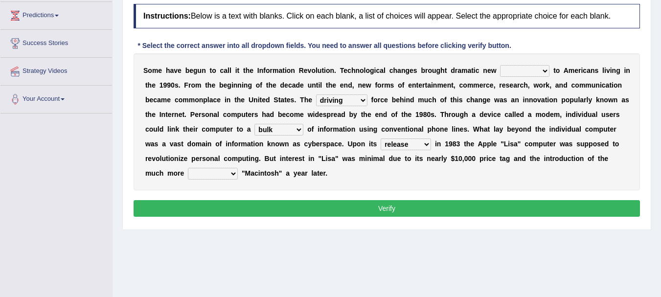
click at [202, 173] on select "convenient affordable advanced formidable" at bounding box center [213, 174] width 50 height 12
select select "affordable"
click at [188, 168] on select "convenient affordable advanced formidable" at bounding box center [213, 174] width 50 height 12
click at [516, 71] on select "challenges puzzles options confusion" at bounding box center [524, 71] width 49 height 12
select select "options"
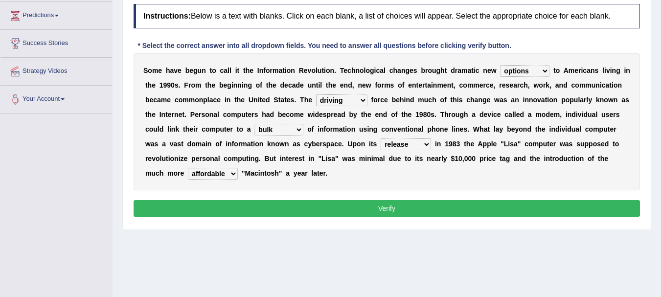
click at [500, 65] on select "challenges puzzles options confusion" at bounding box center [524, 71] width 49 height 12
click at [434, 214] on button "Verify" at bounding box center [387, 208] width 506 height 17
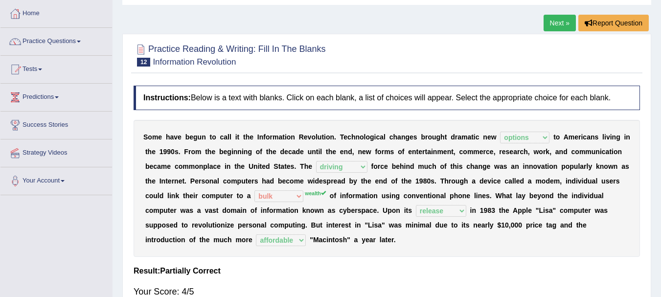
scroll to position [0, 0]
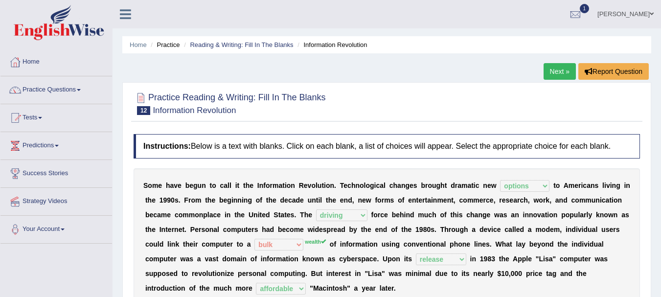
click at [245, 41] on li "Reading & Writing: Fill In The Blanks" at bounding box center [237, 44] width 112 height 9
click at [245, 43] on link "Reading & Writing: Fill In The Blanks" at bounding box center [241, 44] width 103 height 7
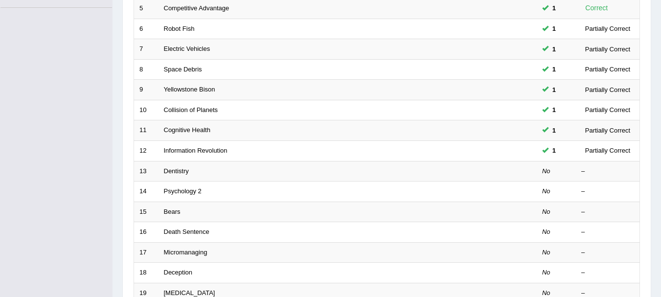
scroll to position [233, 0]
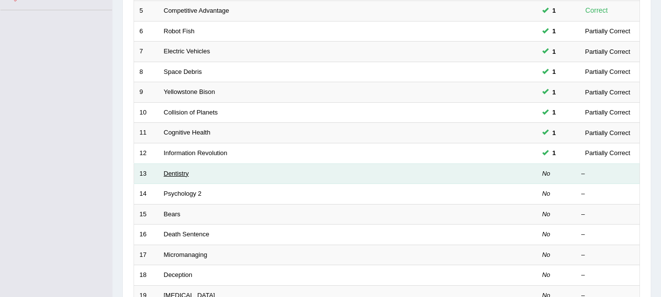
click at [179, 170] on link "Dentistry" at bounding box center [176, 173] width 25 height 7
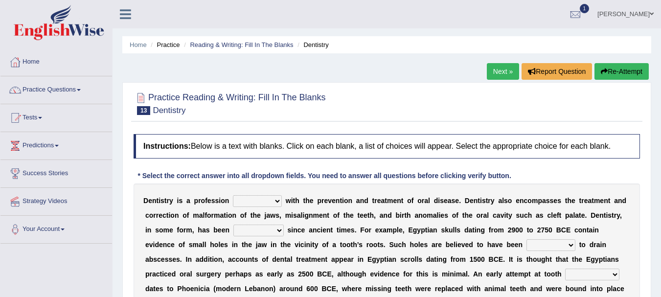
click at [273, 198] on select "agreed dealt concerned taken" at bounding box center [257, 201] width 49 height 12
select select "concerned"
click at [233, 195] on select "agreed dealt concerned taken" at bounding box center [257, 201] width 49 height 12
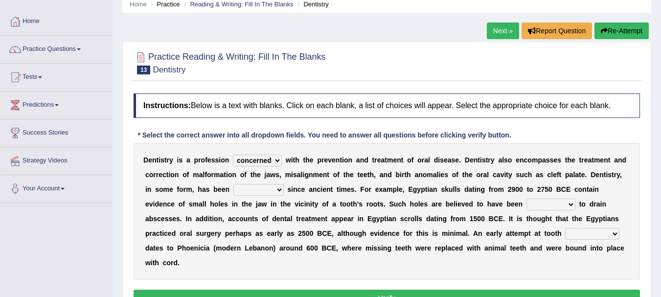
scroll to position [41, 0]
click at [259, 190] on select "criticized replaced practiced abandoned" at bounding box center [258, 189] width 50 height 12
select select "practiced"
click at [233, 183] on select "criticized replaced practiced abandoned" at bounding box center [258, 189] width 50 height 12
click at [531, 203] on select "fluctuated laminated drilled sealed" at bounding box center [550, 204] width 49 height 12
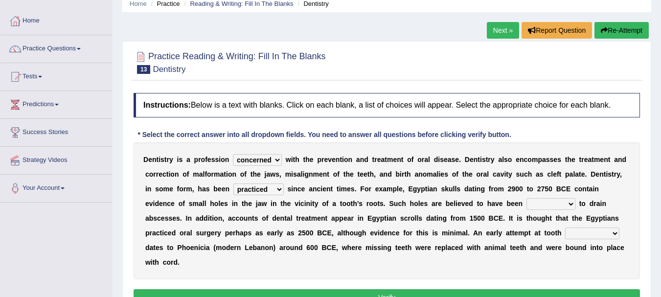
click at [350, 233] on b "o" at bounding box center [351, 233] width 4 height 8
click at [573, 240] on div "D e n t i s t r y i s a p r o f e s s i o n agreed dealt concerned taken w i t …" at bounding box center [387, 210] width 506 height 137
click at [574, 232] on select "reparation sacrament restitution replacement" at bounding box center [592, 233] width 54 height 12
select select "replacement"
click at [565, 227] on select "reparation sacrament restitution replacement" at bounding box center [592, 233] width 54 height 12
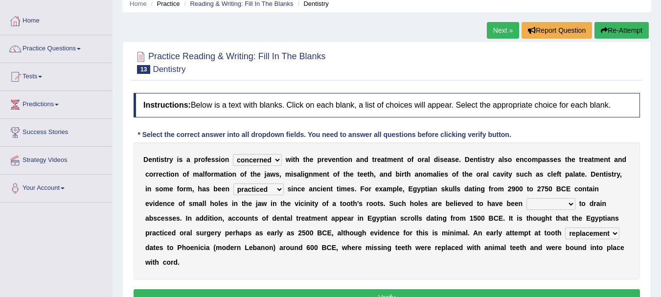
click at [533, 207] on select "fluctuated laminated drilled sealed" at bounding box center [550, 204] width 49 height 12
select select "sealed"
click at [526, 198] on select "fluctuated laminated drilled sealed" at bounding box center [550, 204] width 49 height 12
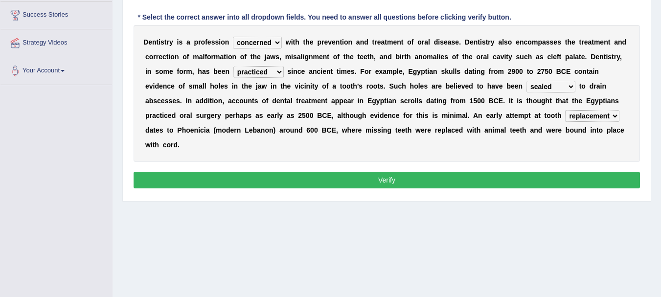
click at [379, 183] on button "Verify" at bounding box center [387, 180] width 506 height 17
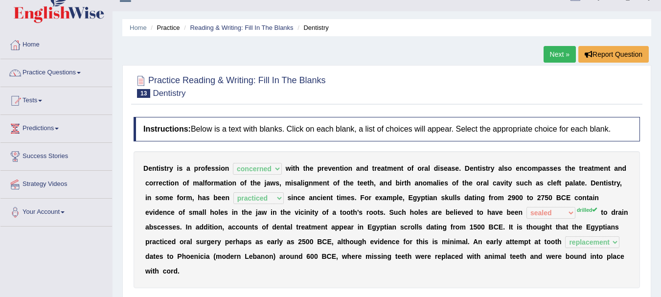
scroll to position [15, 0]
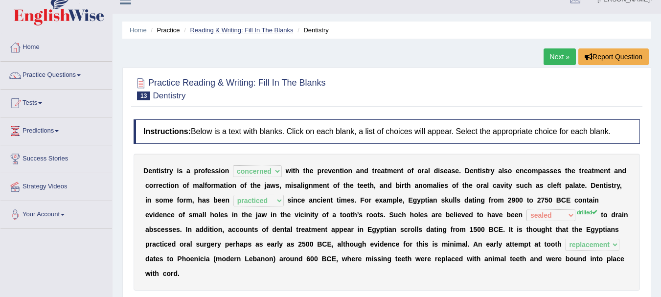
click at [213, 26] on link "Reading & Writing: Fill In The Blanks" at bounding box center [241, 29] width 103 height 7
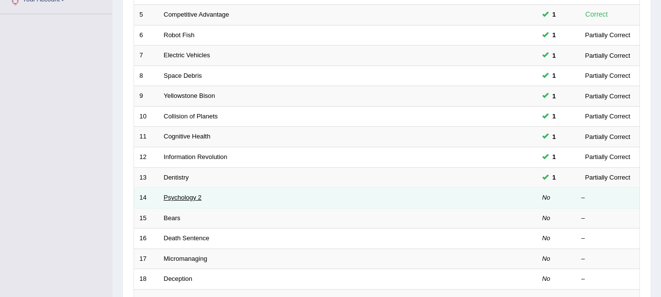
click at [187, 199] on link "Psychology 2" at bounding box center [183, 197] width 38 height 7
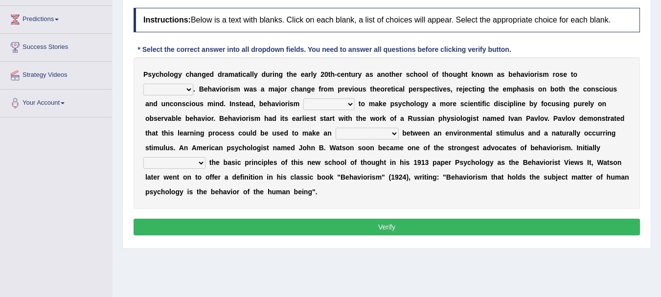
scroll to position [125, 0]
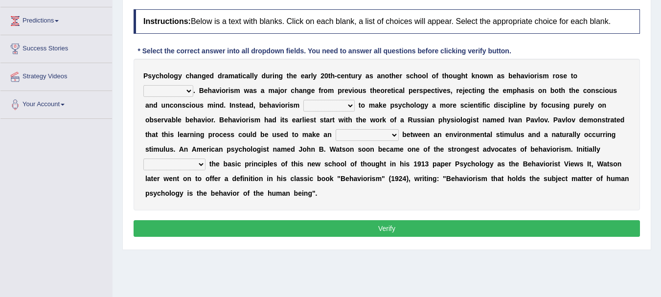
click at [176, 86] on select "dominance temptation challenge temper" at bounding box center [168, 91] width 50 height 12
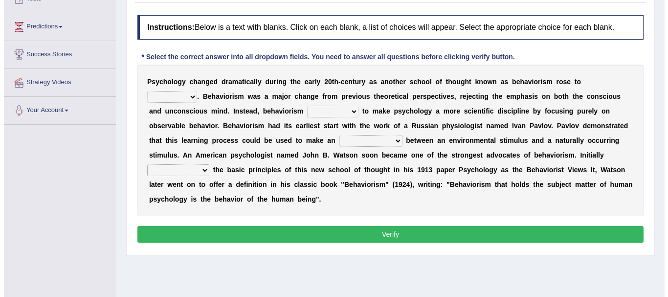
scroll to position [118, 0]
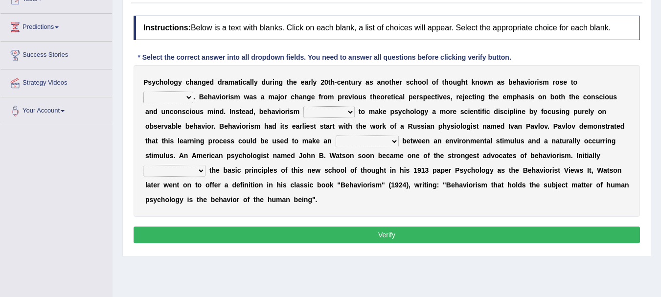
click at [181, 97] on select "dominance temptation challenge temper" at bounding box center [168, 97] width 50 height 12
select select "dominance"
click at [143, 91] on select "dominance temptation challenge temper" at bounding box center [168, 97] width 50 height 12
click at [309, 111] on select "reproached reproved strove rewove" at bounding box center [328, 112] width 51 height 12
select select "reproached"
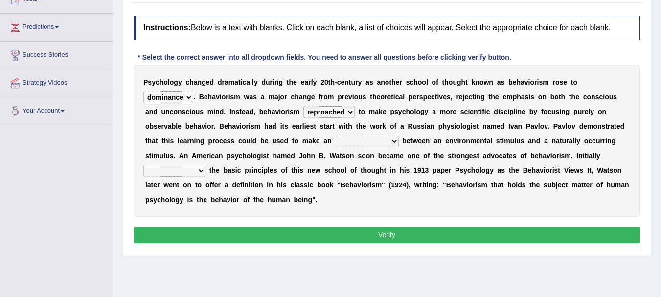
click at [303, 106] on select "reproached reproved strove rewove" at bounding box center [328, 112] width 51 height 12
click at [344, 134] on div "P s y c h o l o g y c h a n g e d d r a m a t i c a l l y d u r i n g t h e e a…" at bounding box center [387, 141] width 506 height 152
click at [344, 135] on div "P s y c h o l o g y c h a n g e d d r a m a t i c a l l y d u r i n g t h e e a…" at bounding box center [387, 141] width 506 height 152
click at [352, 140] on select "acclimatization association union combination" at bounding box center [366, 141] width 63 height 12
select select "association"
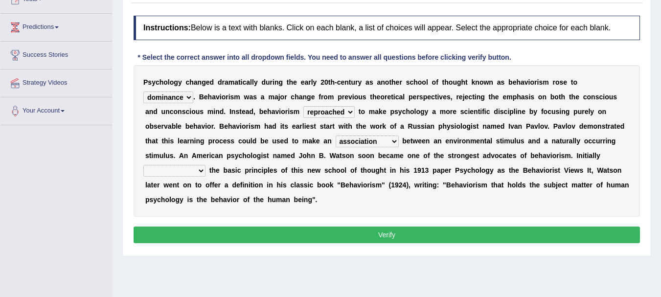
click at [335, 135] on select "acclimatization association union combination" at bounding box center [366, 141] width 63 height 12
click at [196, 173] on select "questioning foreshortening unburdening outlining" at bounding box center [174, 171] width 62 height 12
click at [278, 152] on b "a" at bounding box center [279, 156] width 4 height 8
click at [199, 170] on select "questioning foreshortening unburdening outlining" at bounding box center [174, 171] width 62 height 12
select select "questioning"
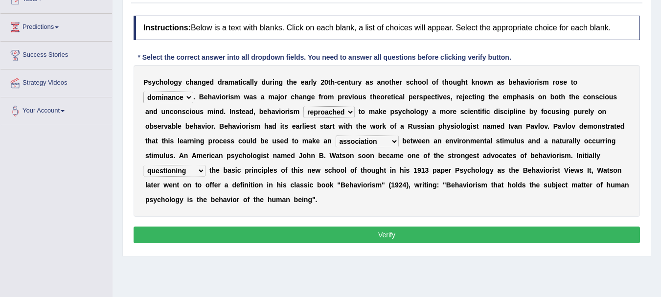
click at [143, 165] on select "questioning foreshortening unburdening outlining" at bounding box center [174, 171] width 62 height 12
click at [316, 238] on button "Verify" at bounding box center [387, 234] width 506 height 17
